Goal: Find specific page/section: Find specific page/section

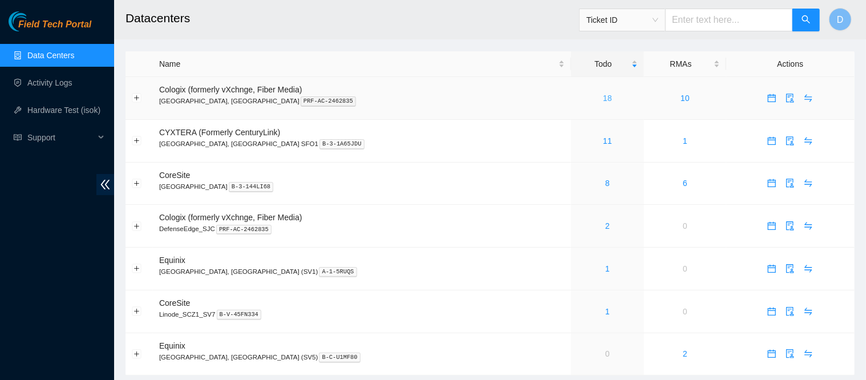
click at [603, 99] on link "18" at bounding box center [607, 98] width 9 height 9
click at [603, 100] on link "18" at bounding box center [607, 98] width 9 height 9
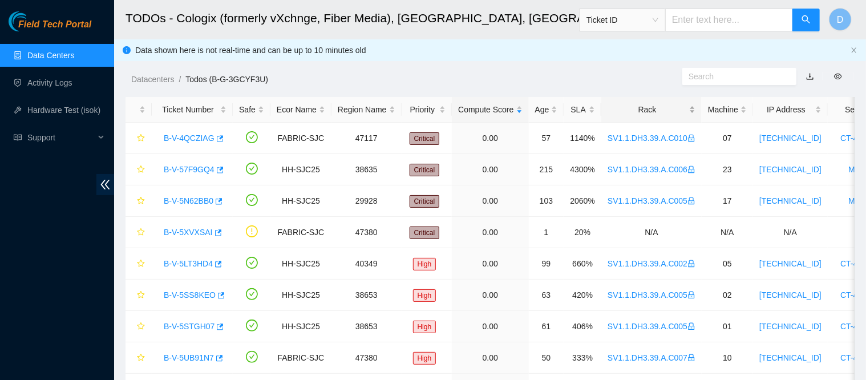
click at [639, 106] on div "Rack" at bounding box center [652, 109] width 88 height 13
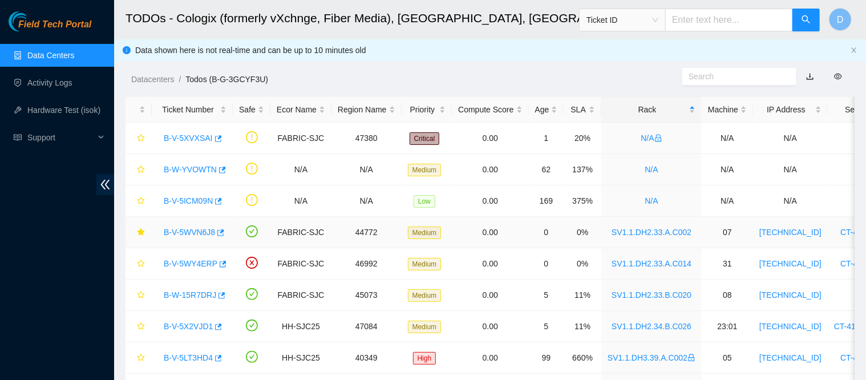
click at [195, 233] on link "B-V-5WVN6J8" at bounding box center [189, 232] width 51 height 9
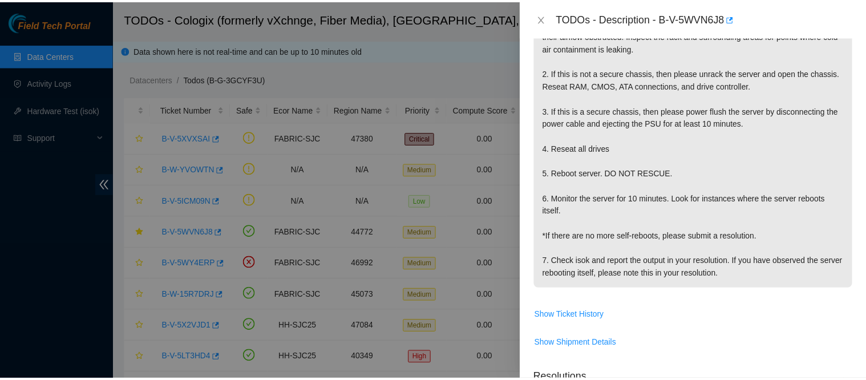
scroll to position [161, 0]
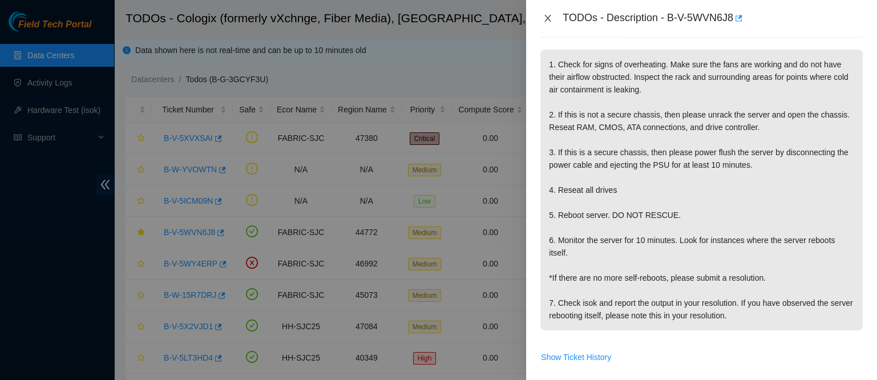
click at [543, 21] on button "Close" at bounding box center [548, 18] width 16 height 11
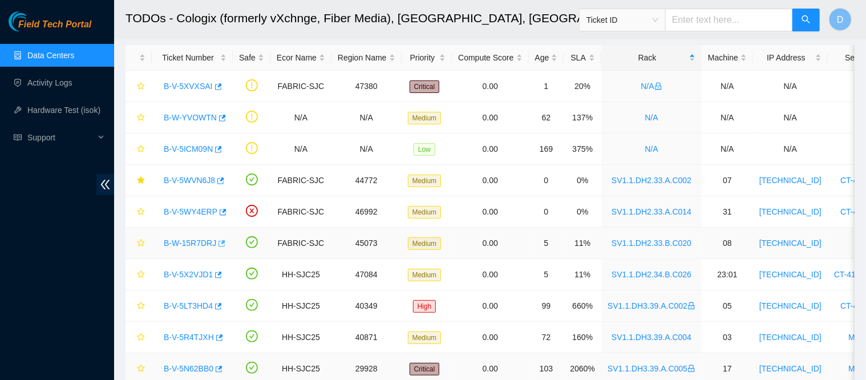
scroll to position [0, 0]
